Goal: Transaction & Acquisition: Purchase product/service

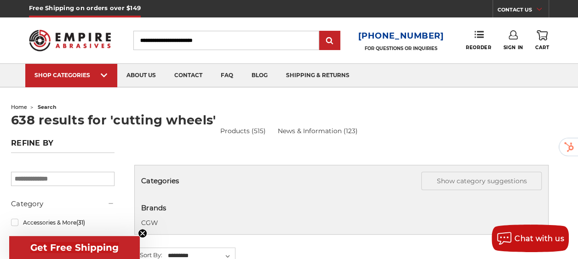
click at [202, 45] on input "Search" at bounding box center [226, 40] width 186 height 19
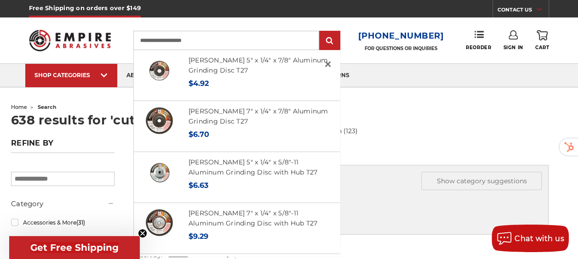
type input "**********"
click at [320, 32] on input "submit" at bounding box center [329, 41] width 18 height 18
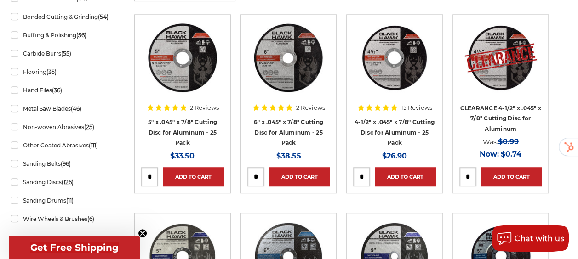
scroll to position [227, 0]
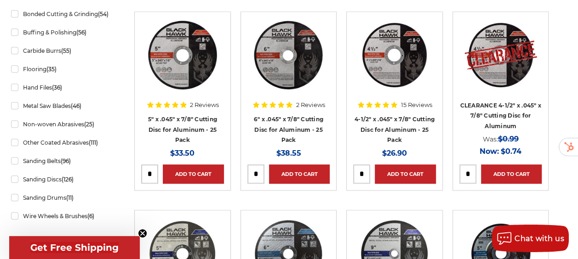
click at [389, 82] on img at bounding box center [395, 55] width 74 height 74
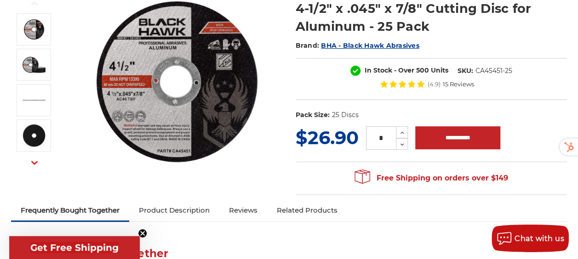
scroll to position [131, 0]
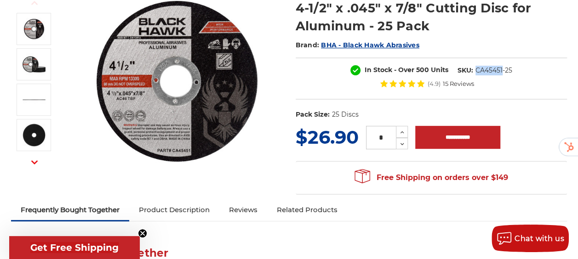
drag, startPoint x: 416, startPoint y: 81, endPoint x: 389, endPoint y: 82, distance: 26.7
click at [475, 75] on dd "CA45451-25" at bounding box center [493, 71] width 37 height 10
copy dd "CA45451"
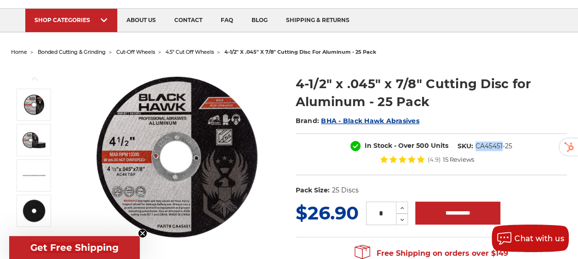
scroll to position [0, 0]
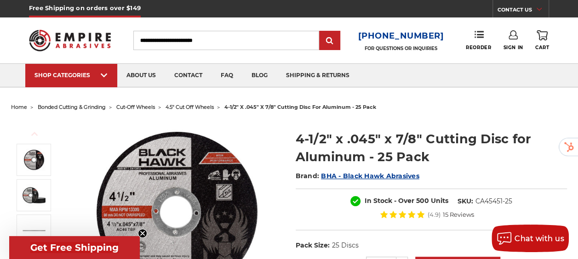
click at [219, 45] on input "Search" at bounding box center [226, 40] width 186 height 19
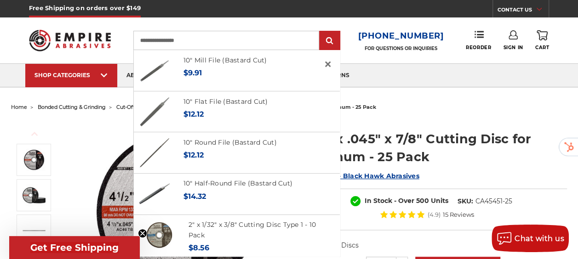
type input "**********"
click at [320, 32] on input "submit" at bounding box center [329, 41] width 18 height 18
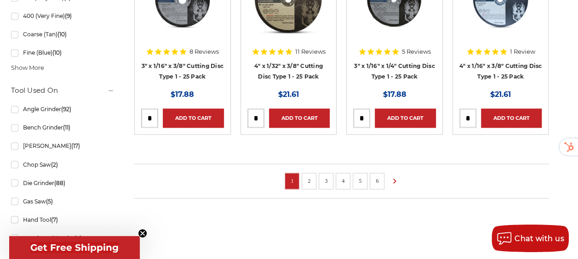
scroll to position [718, 0]
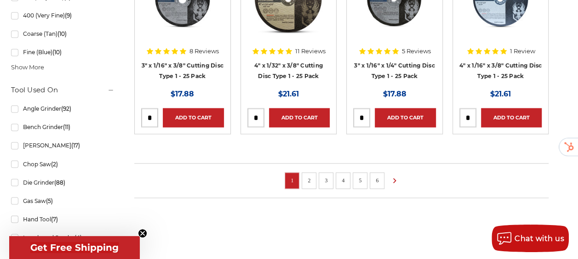
click at [313, 185] on link "2" at bounding box center [308, 180] width 9 height 10
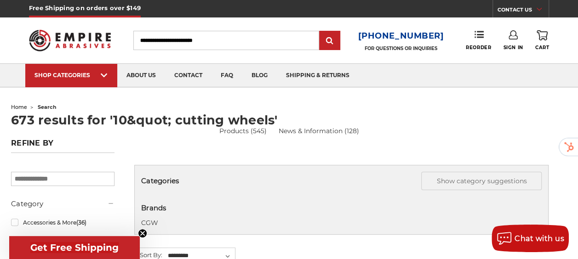
click at [228, 36] on input "Search" at bounding box center [226, 40] width 186 height 19
type input "********"
click at [320, 32] on input "submit" at bounding box center [329, 41] width 18 height 18
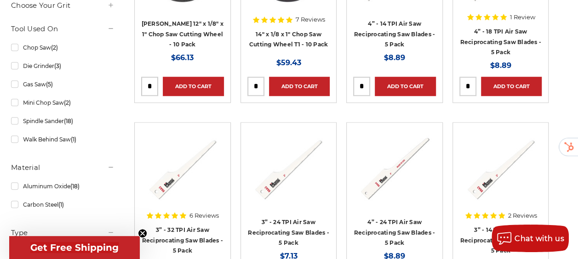
scroll to position [336, 0]
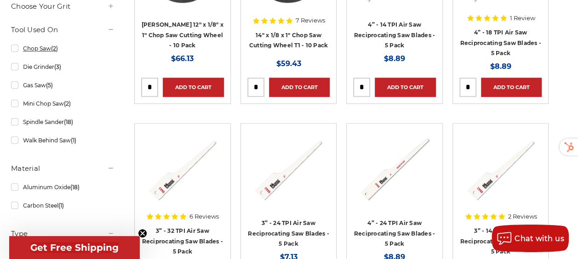
click at [46, 57] on link "Chop Saw (2)" at bounding box center [62, 48] width 103 height 16
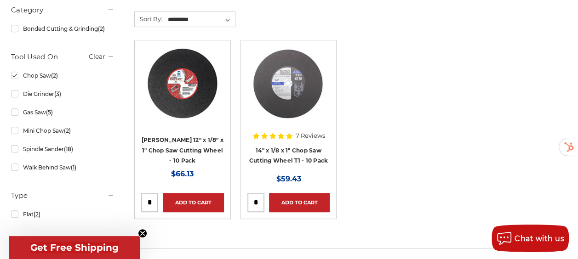
scroll to position [222, 0]
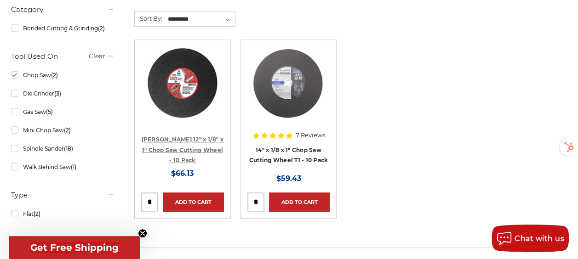
click at [213, 149] on link "[PERSON_NAME] 12" x 1/8" x 1" Chop Saw Cutting Wheel - 10 Pack" at bounding box center [183, 150] width 82 height 28
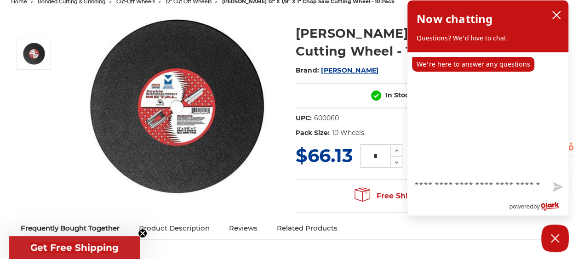
scroll to position [137, 0]
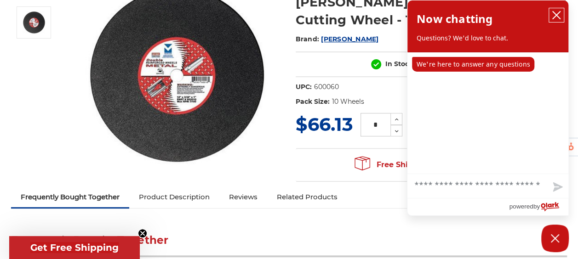
click at [553, 15] on icon "close chatbox" at bounding box center [556, 15] width 9 height 9
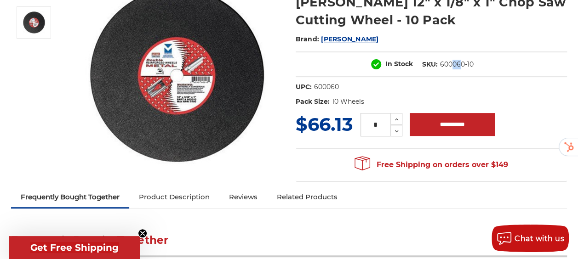
drag, startPoint x: 392, startPoint y: 63, endPoint x: 382, endPoint y: 64, distance: 9.7
click at [440, 64] on dd "600060-10" at bounding box center [457, 65] width 34 height 10
drag, startPoint x: 382, startPoint y: 64, endPoint x: 401, endPoint y: 85, distance: 27.6
click at [401, 85] on dl "UPC: 600060 Pack Size: 10 Wheels Size: 12" Tool: Chop Saw Thickness: 1/8" Arbor…" at bounding box center [431, 96] width 271 height 29
drag, startPoint x: 395, startPoint y: 62, endPoint x: 370, endPoint y: 62, distance: 25.3
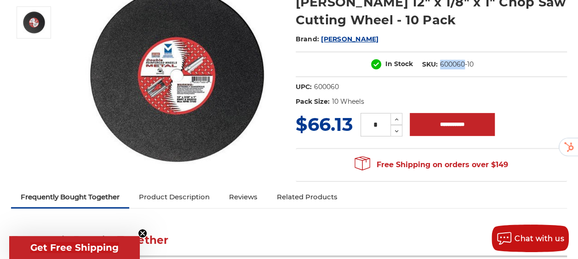
click at [440, 62] on dd "600060-10" at bounding box center [457, 65] width 34 height 10
copy dd "600060"
